Goal: Task Accomplishment & Management: Complete application form

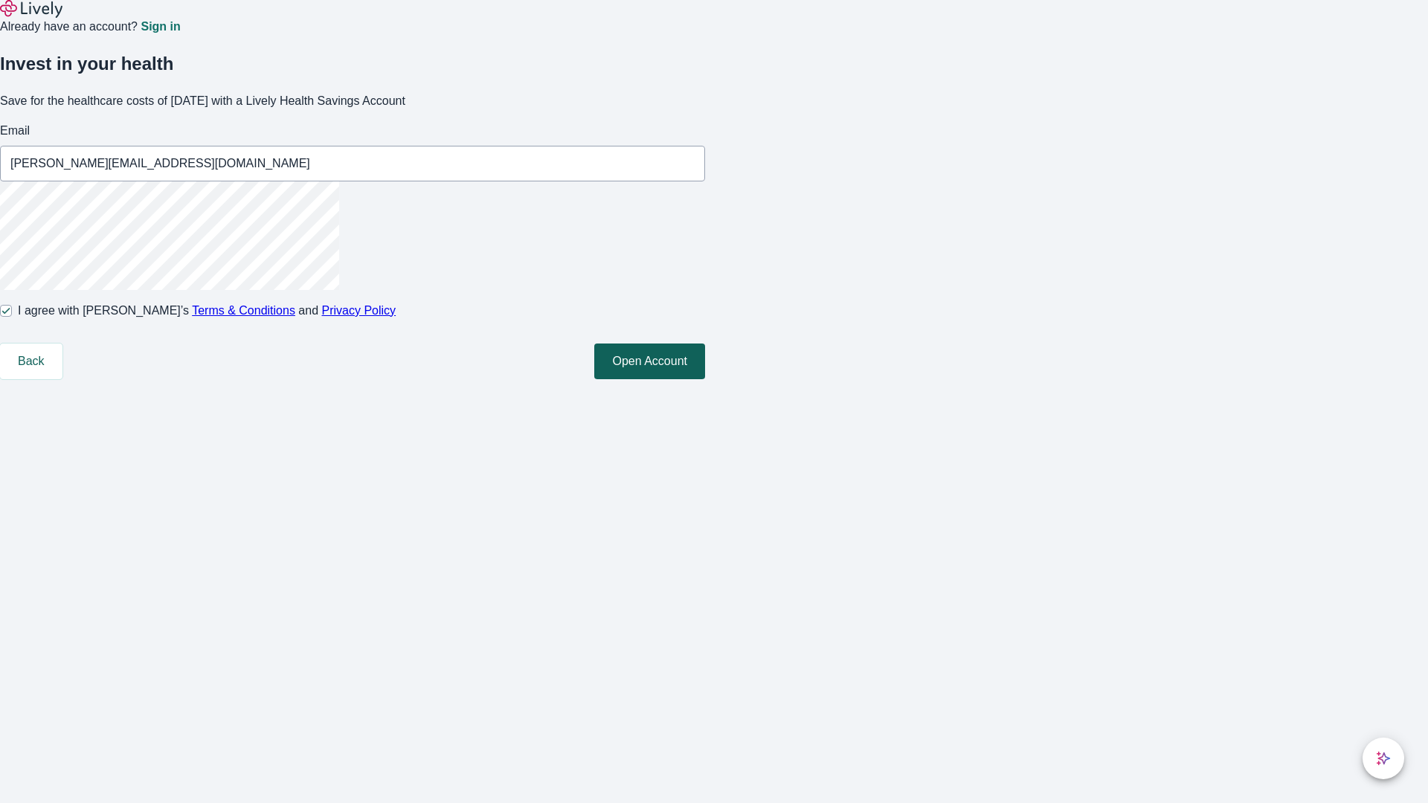
click at [705, 379] on button "Open Account" at bounding box center [649, 362] width 111 height 36
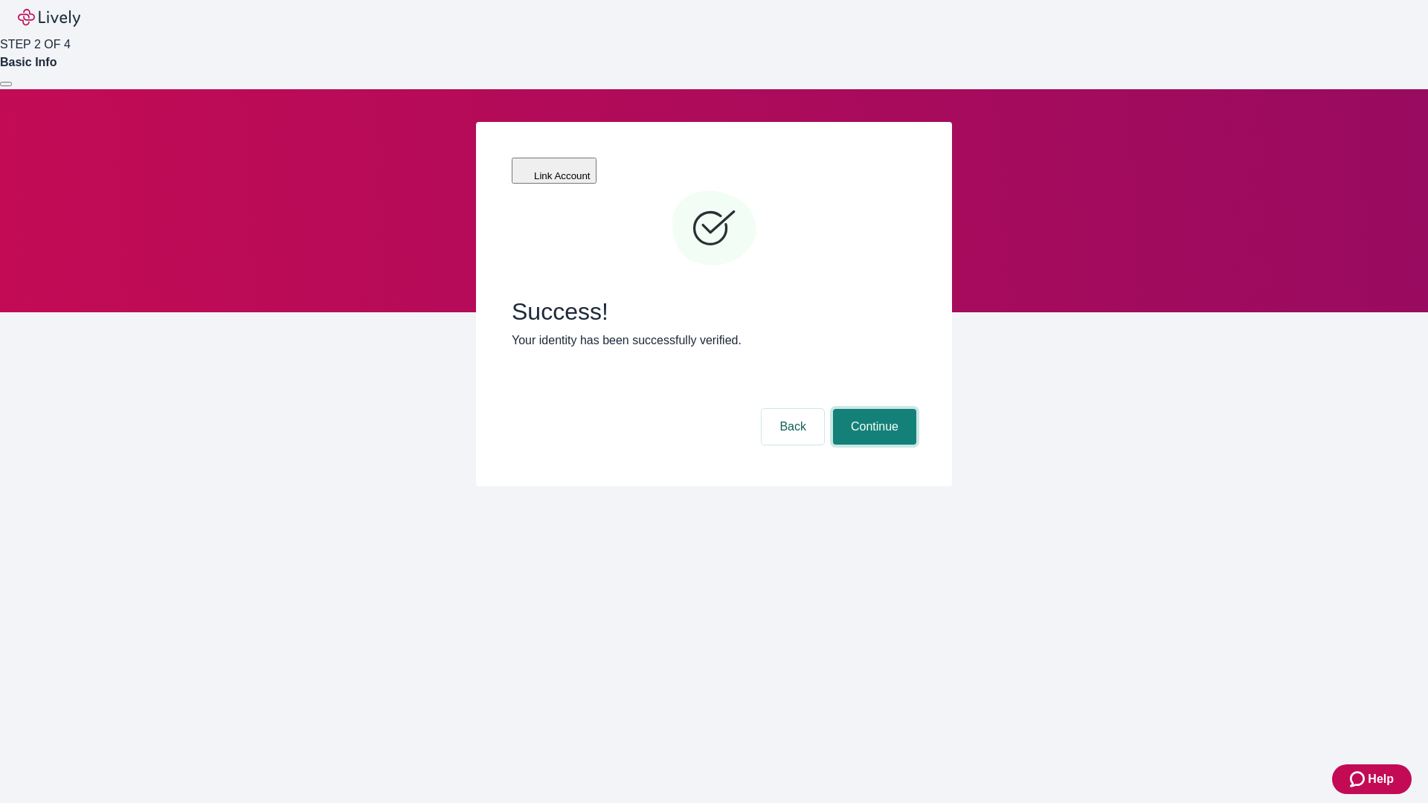
click at [873, 409] on button "Continue" at bounding box center [874, 427] width 83 height 36
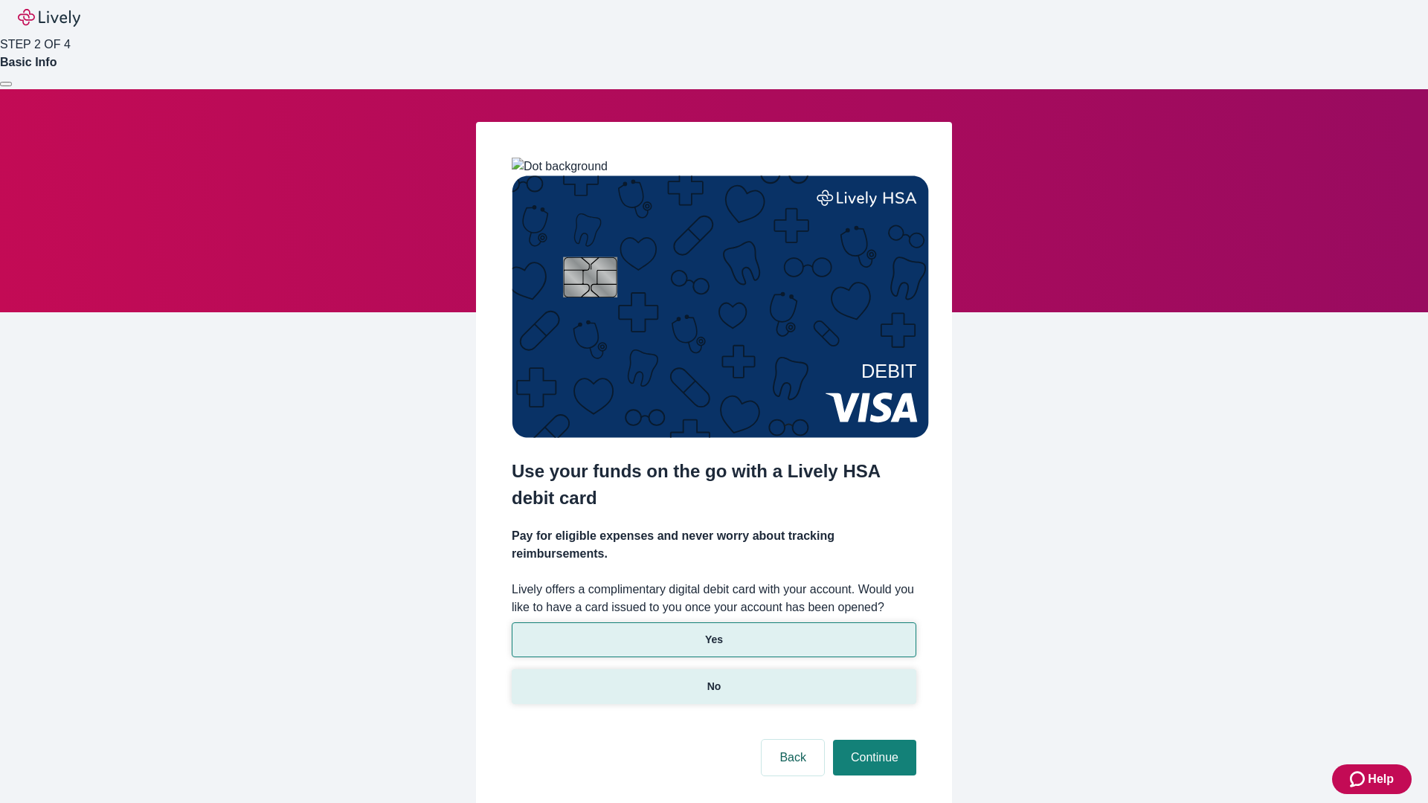
click at [713, 679] on p "No" at bounding box center [714, 687] width 14 height 16
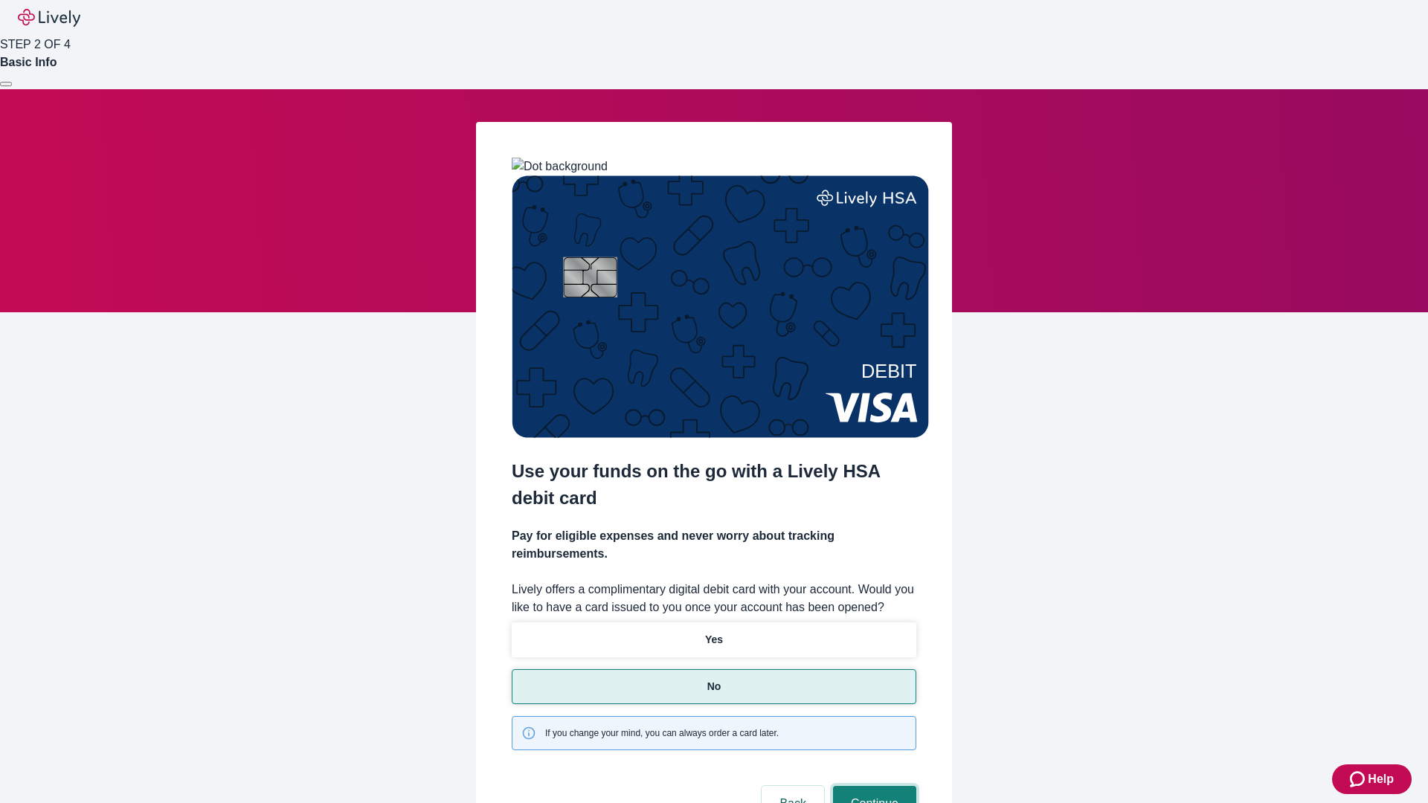
click at [873, 786] on button "Continue" at bounding box center [874, 804] width 83 height 36
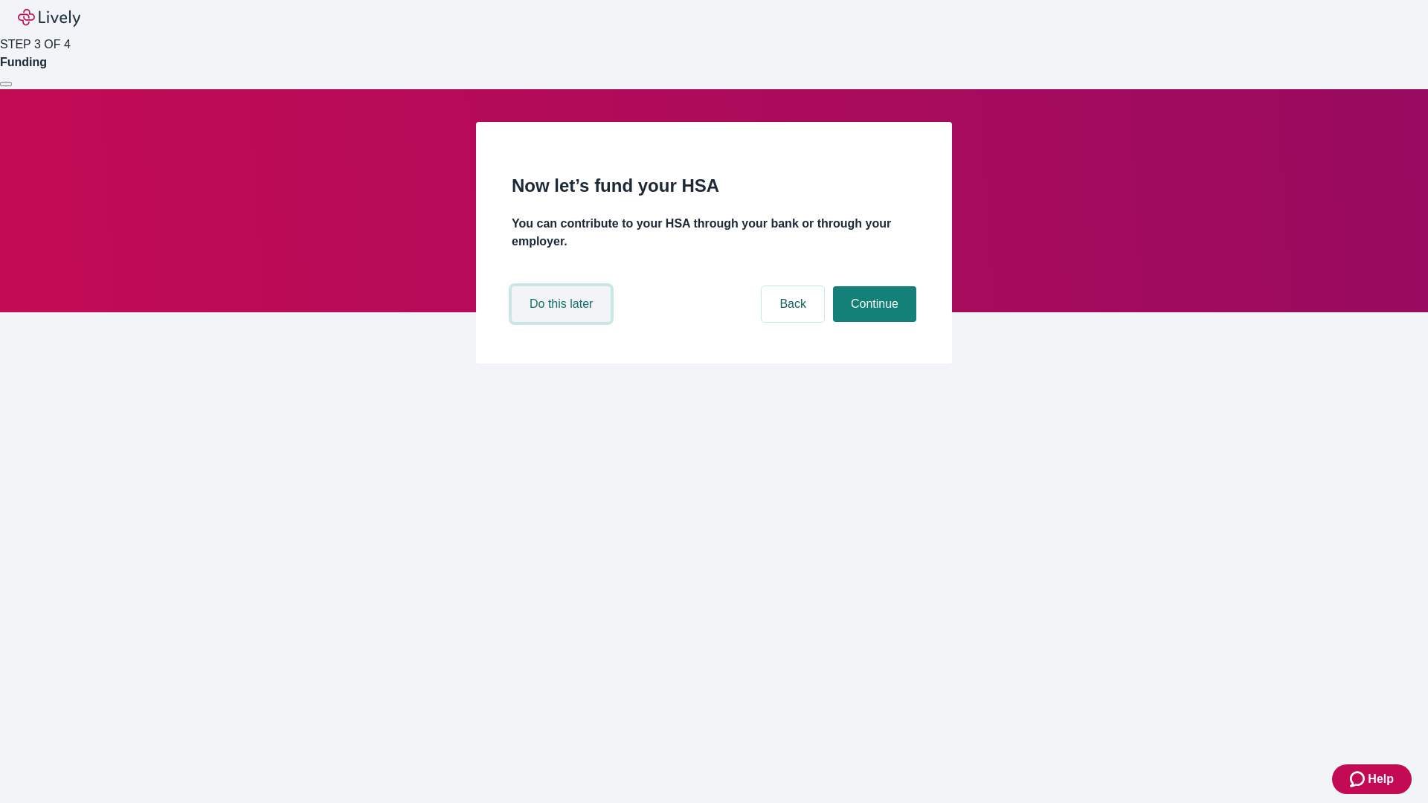
click at [563, 322] on button "Do this later" at bounding box center [561, 304] width 99 height 36
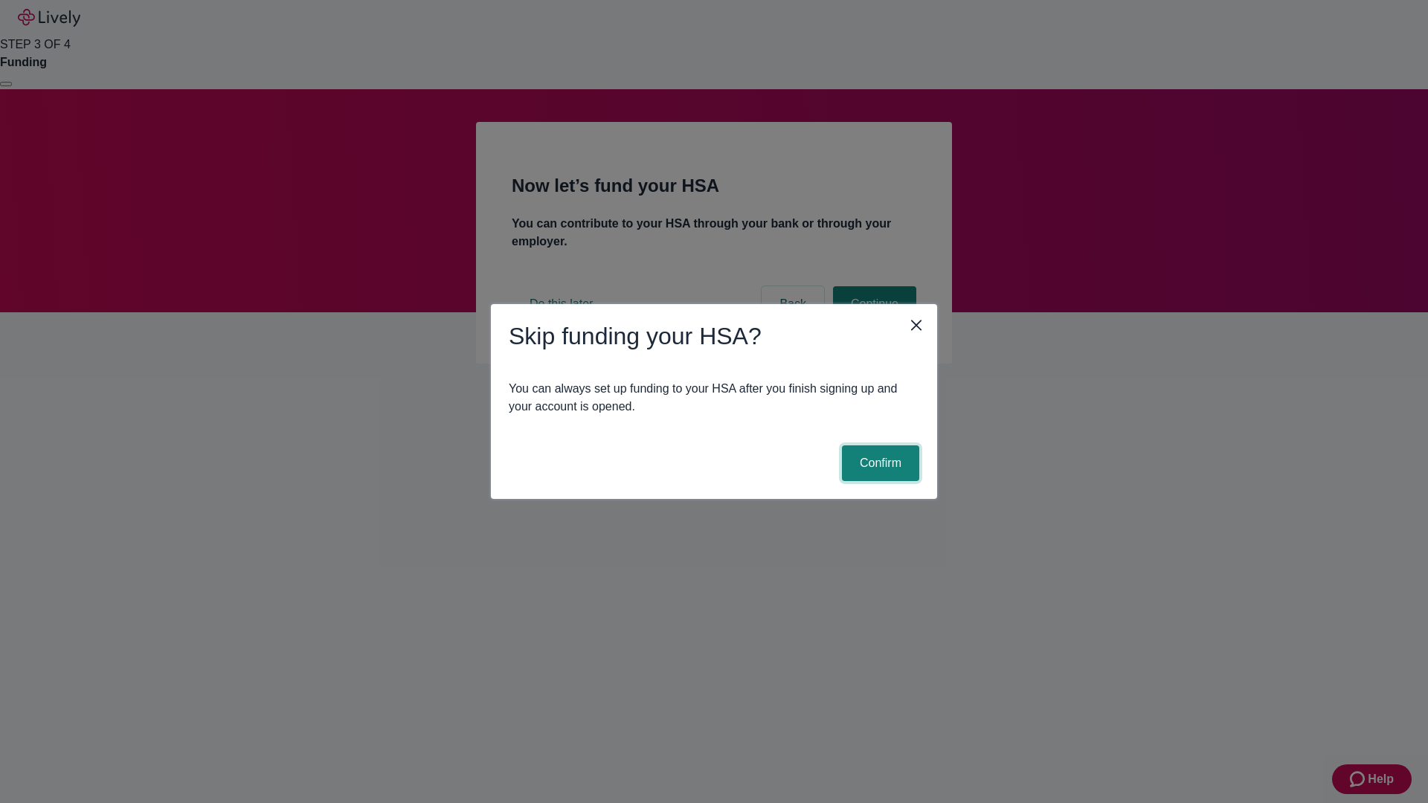
click at [879, 463] on button "Confirm" at bounding box center [880, 464] width 77 height 36
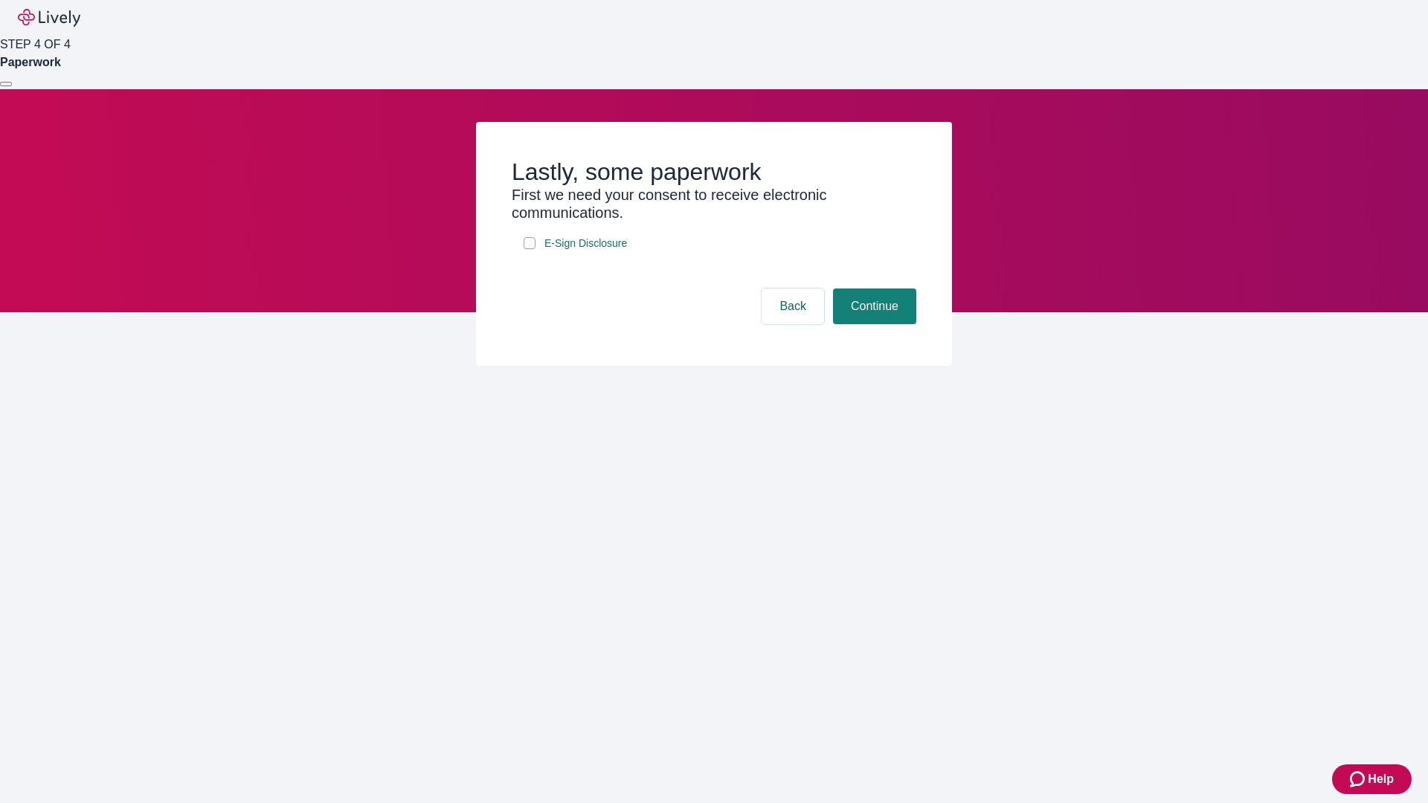
click at [530, 249] on input "E-Sign Disclosure" at bounding box center [530, 243] width 12 height 12
checkbox input "true"
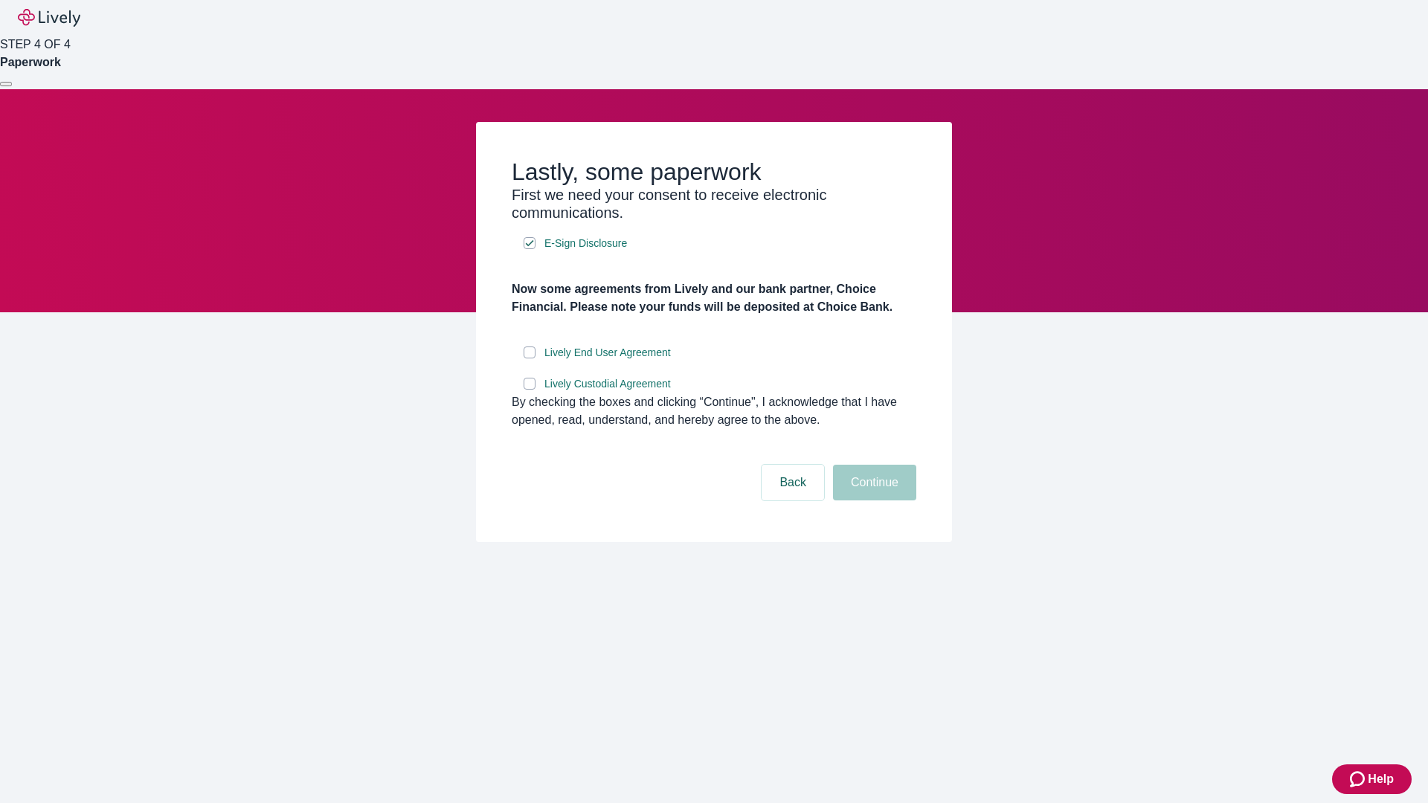
click at [530, 359] on input "Lively End User Agreement" at bounding box center [530, 353] width 12 height 12
checkbox input "true"
click at [530, 390] on input "Lively Custodial Agreement" at bounding box center [530, 384] width 12 height 12
checkbox input "true"
click at [873, 501] on button "Continue" at bounding box center [874, 483] width 83 height 36
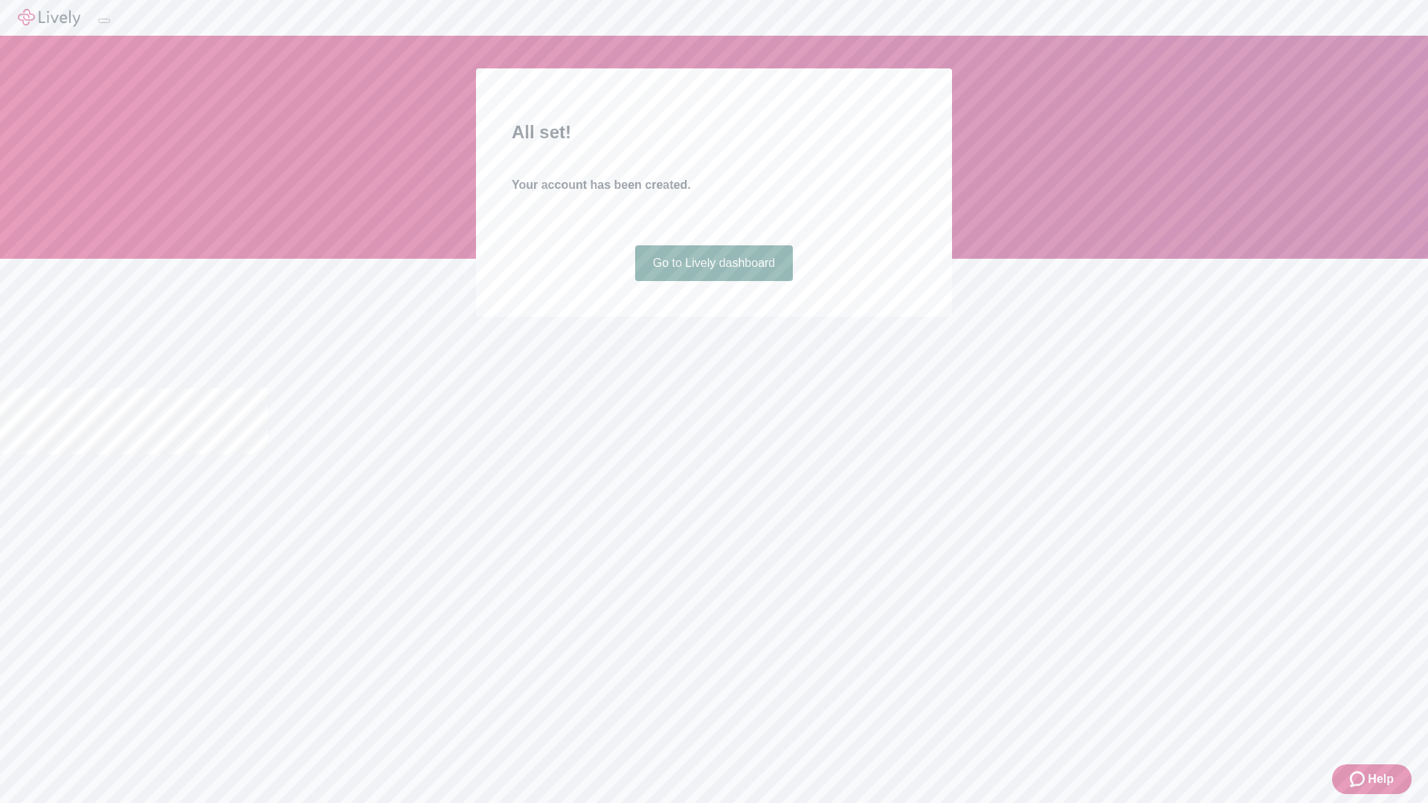
click at [713, 281] on link "Go to Lively dashboard" at bounding box center [714, 263] width 158 height 36
